Goal: Information Seeking & Learning: Learn about a topic

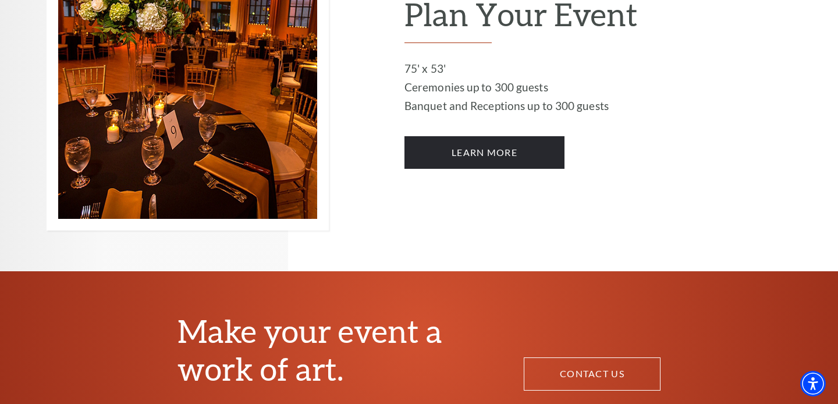
scroll to position [749, 0]
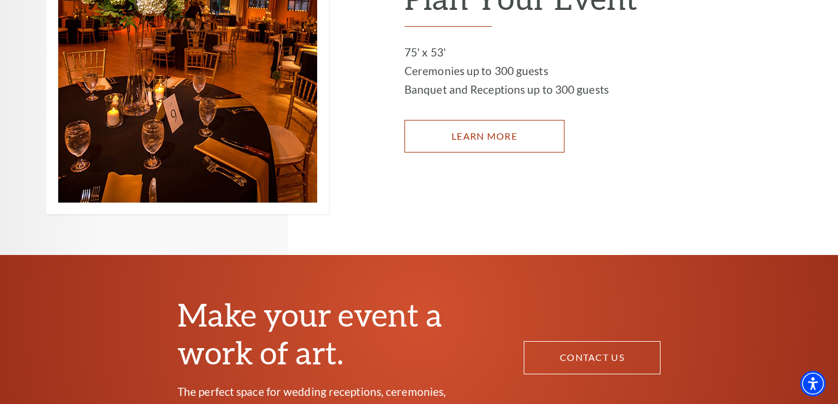
click at [507, 120] on link "LEARN MORE" at bounding box center [484, 136] width 160 height 33
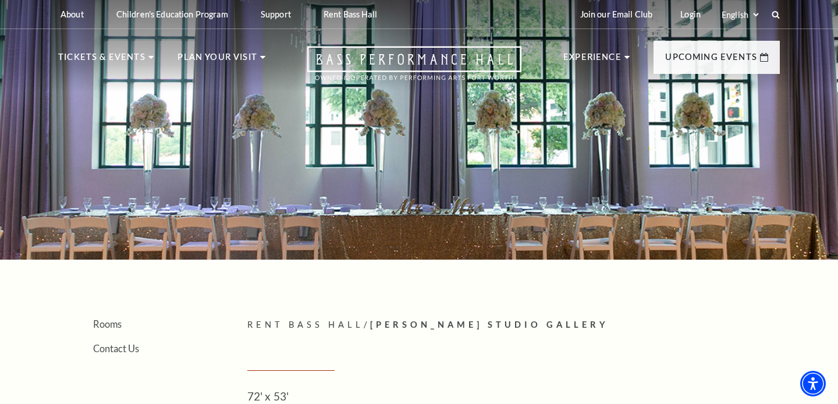
scroll to position [24, 0]
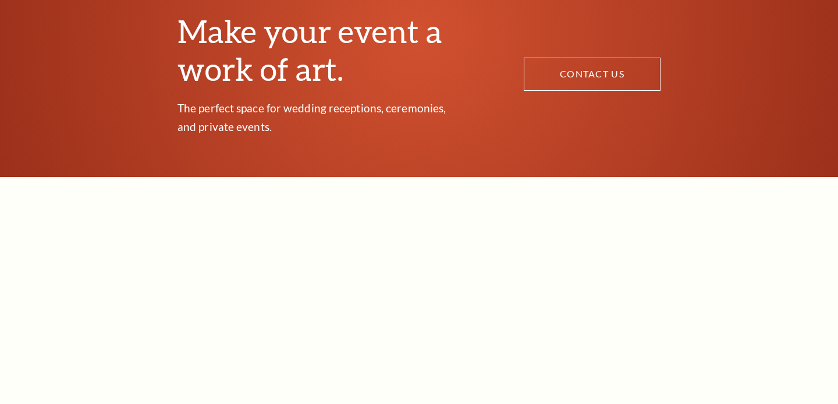
scroll to position [1032, 0]
